Goal: Transaction & Acquisition: Purchase product/service

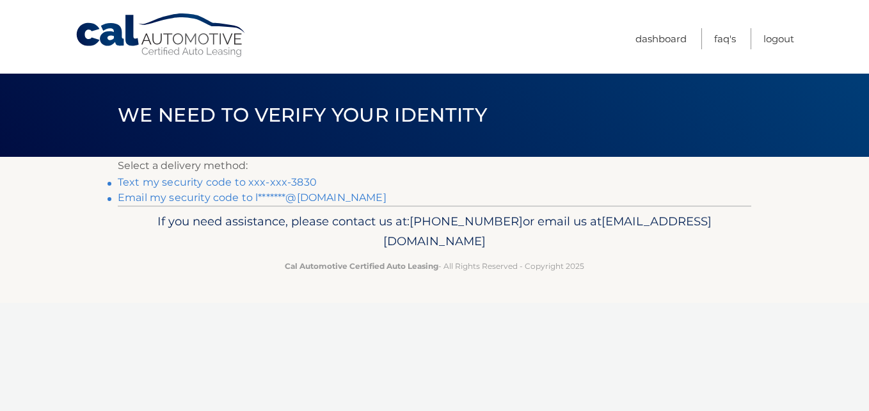
click at [225, 182] on link "Text my security code to xxx-xxx-3830" at bounding box center [217, 182] width 199 height 12
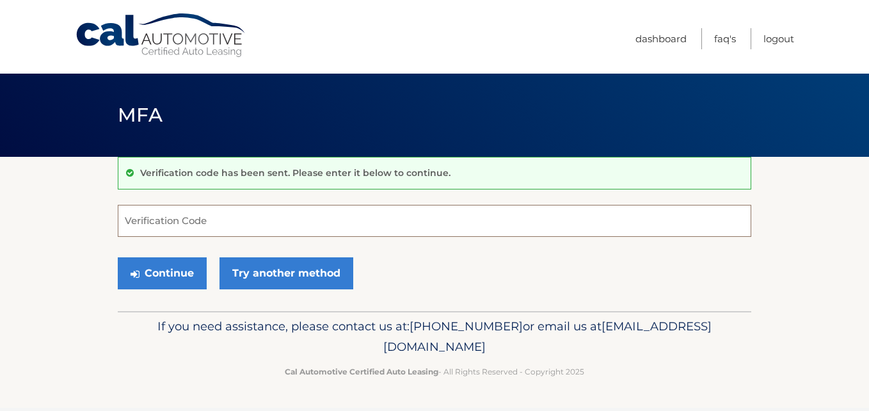
click at [247, 217] on input "Verification Code" at bounding box center [434, 221] width 633 height 32
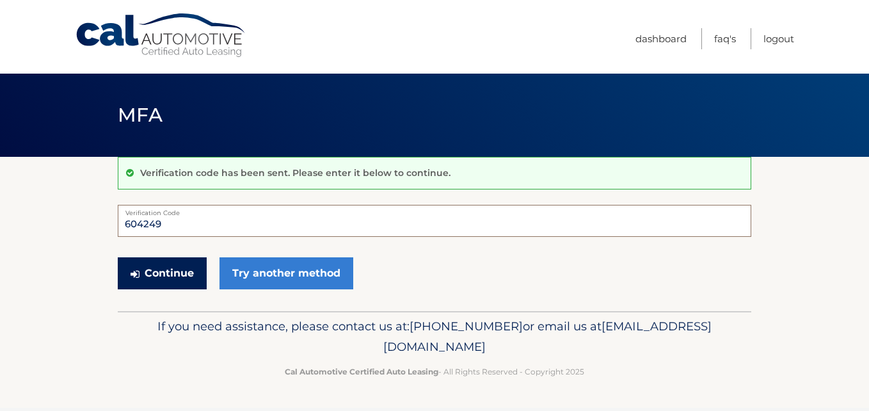
type input "604249"
click at [170, 275] on button "Continue" at bounding box center [162, 273] width 89 height 32
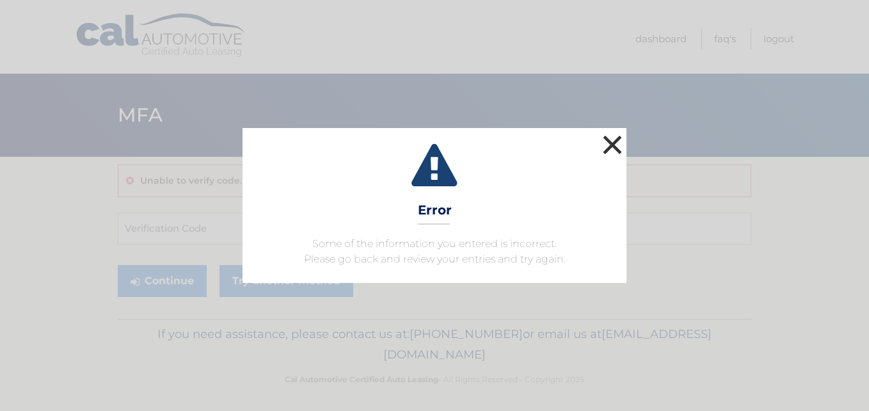
click at [614, 149] on button "×" at bounding box center [612, 145] width 26 height 26
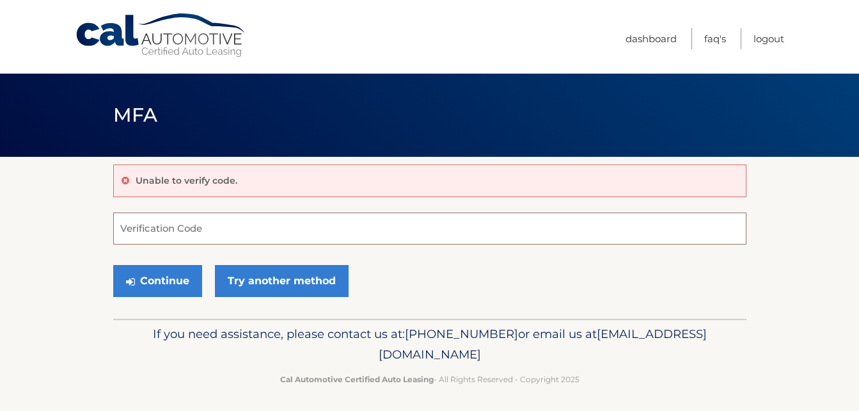
click at [179, 226] on input "Verification Code" at bounding box center [429, 228] width 633 height 32
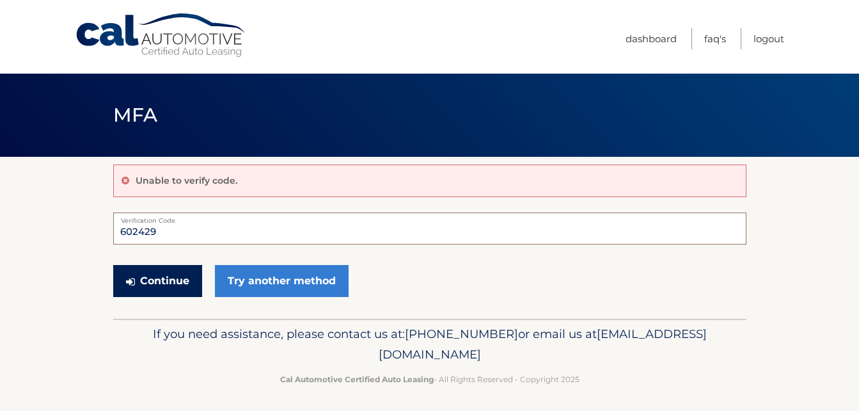
type input "602429"
click at [171, 283] on button "Continue" at bounding box center [157, 281] width 89 height 32
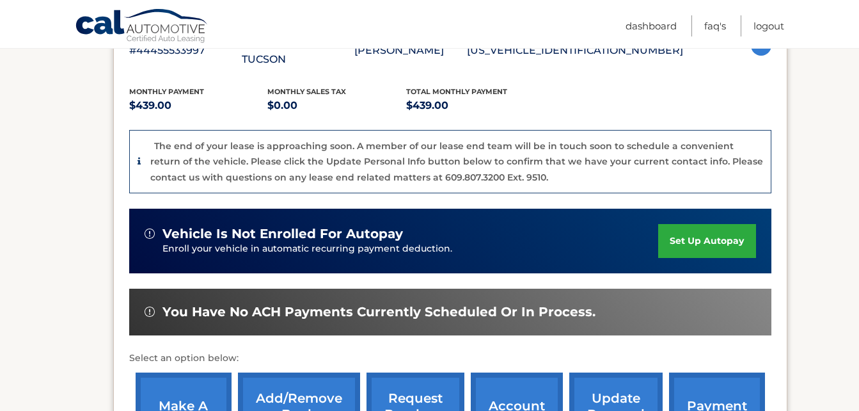
scroll to position [320, 0]
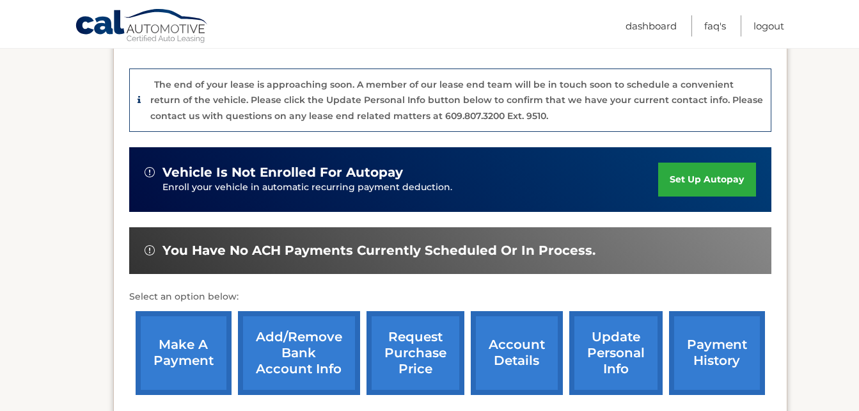
click at [191, 333] on link "make a payment" at bounding box center [184, 353] width 96 height 84
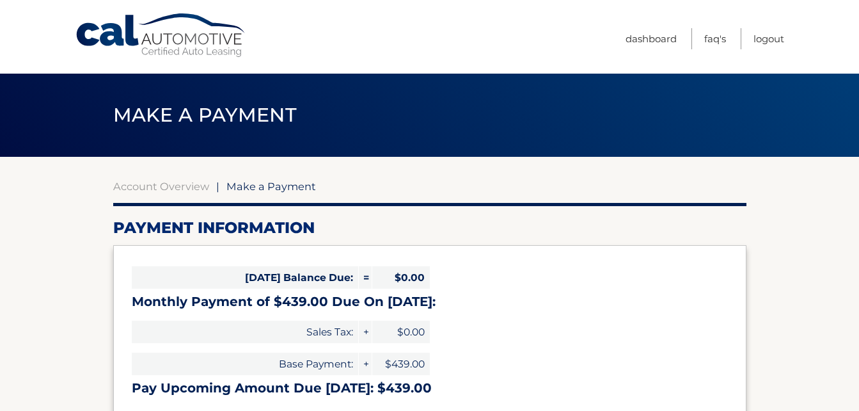
select select "Yzc4MjVlMDgtNGQ0YS00ZDUwLWI3OTctY2NiYTY4M2FkNDAx"
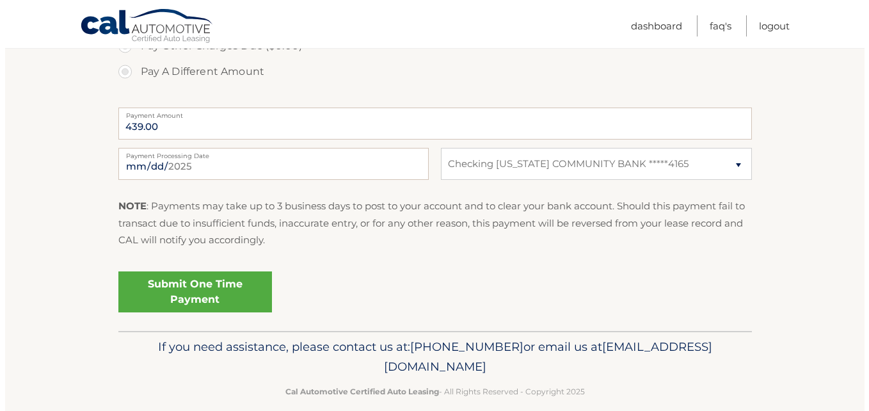
scroll to position [504, 0]
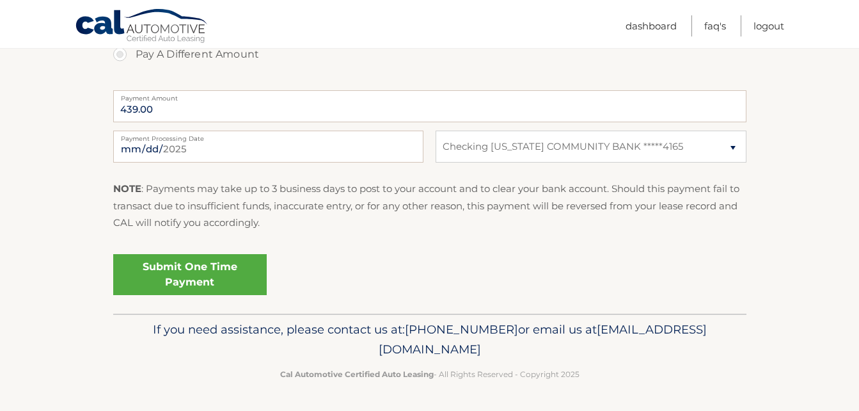
click at [186, 275] on link "Submit One Time Payment" at bounding box center [190, 274] width 154 height 41
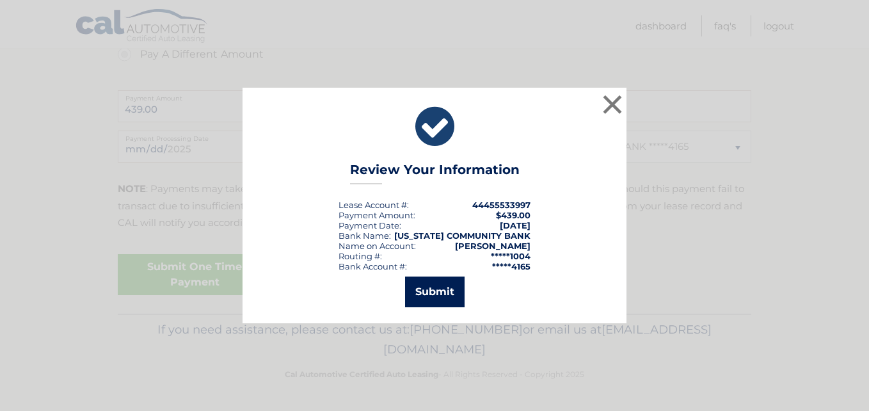
click at [427, 285] on button "Submit" at bounding box center [435, 291] width 60 height 31
